Goal: Book appointment/travel/reservation

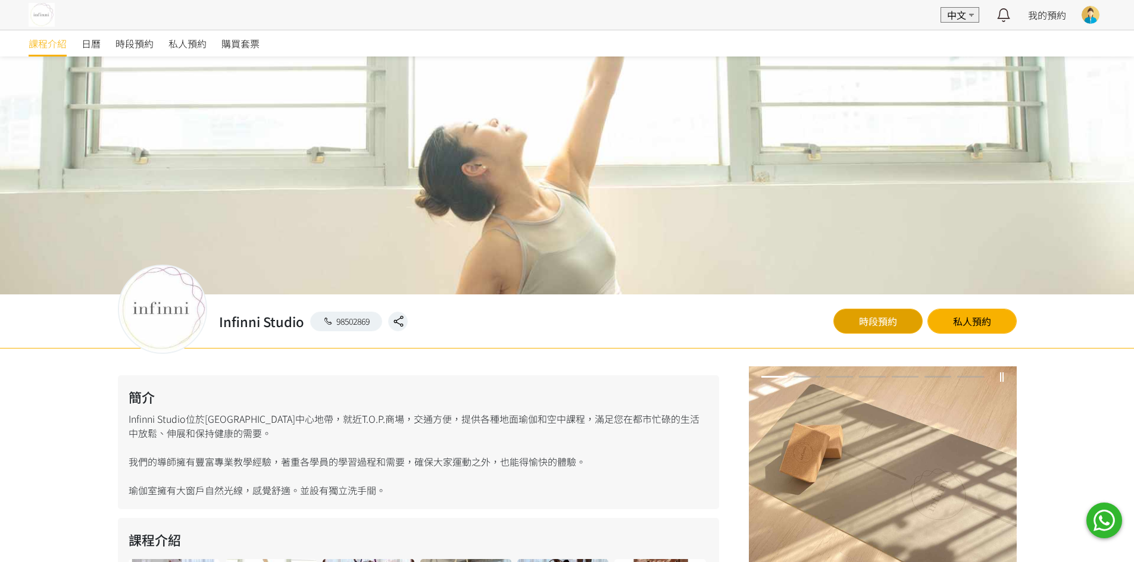
click at [884, 309] on link "時段預約" at bounding box center [877, 321] width 89 height 25
click at [847, 318] on link "時段預約" at bounding box center [877, 321] width 89 height 25
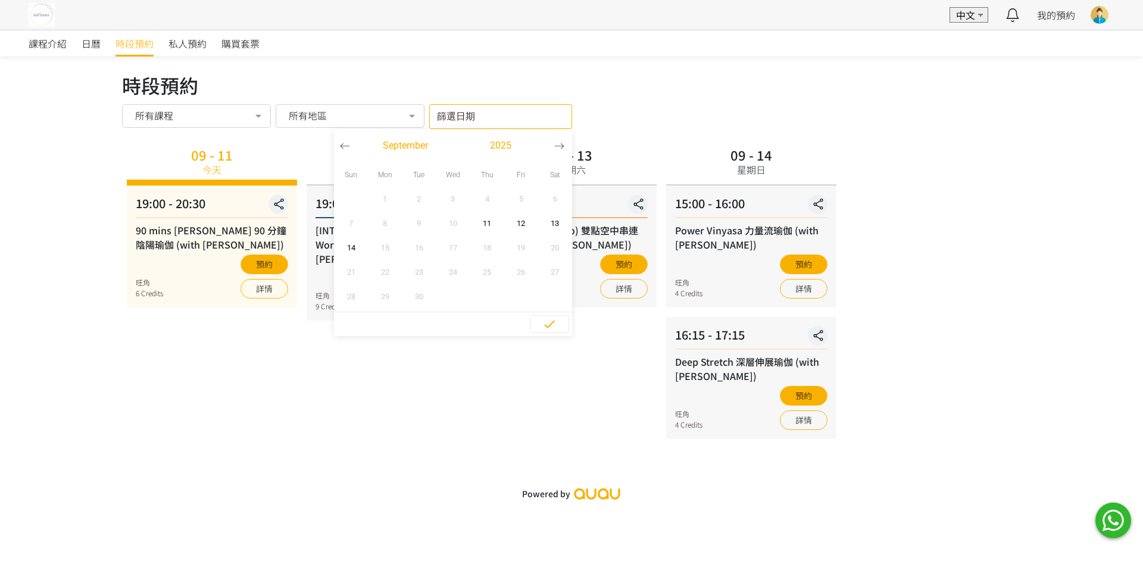
click at [521, 123] on div "篩選日期 September 2025 Sun Mon Tue Wed Thu Fri Sat 1 2 3 4 5 6 7 8 9 10 11 12 13 1…" at bounding box center [500, 116] width 143 height 25
drag, startPoint x: 492, startPoint y: 220, endPoint x: 420, endPoint y: 237, distance: 74.0
click at [491, 220] on span "11" at bounding box center [487, 224] width 27 height 12
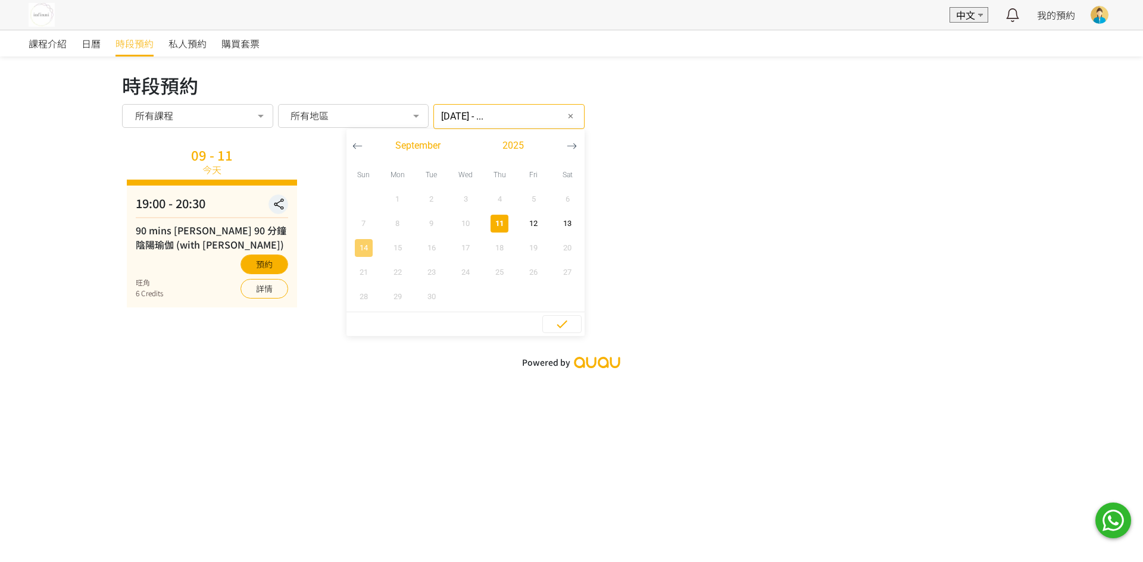
click at [352, 243] on span "14" at bounding box center [363, 248] width 27 height 12
type input "2025-09-11 - 2025-09-14"
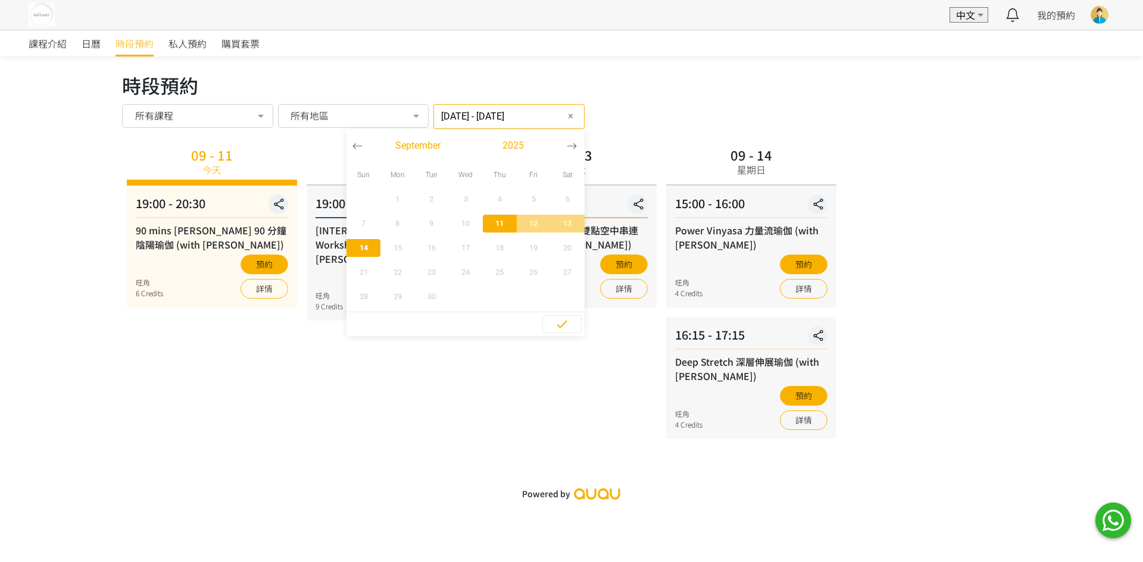
click at [256, 339] on div "09 - 11 今天 19:00 - 20:30 90 mins Yin Yang 90 分鐘陰陽瑜伽 (with Joyce) 旺角 6 Credits 預…" at bounding box center [212, 291] width 180 height 296
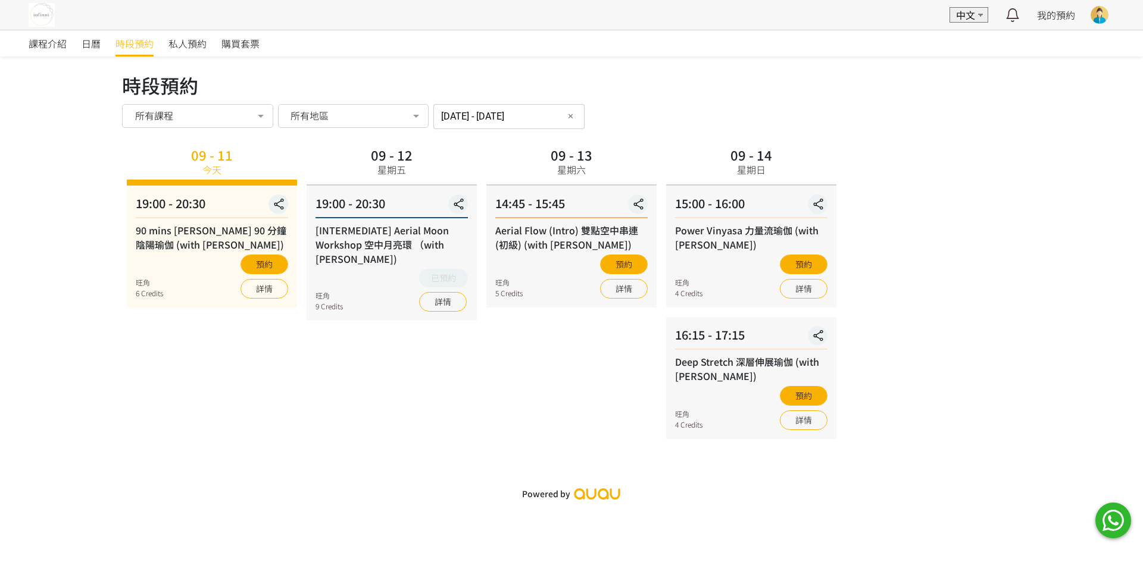
click at [564, 118] on button "✕" at bounding box center [570, 116] width 14 height 14
